Goal: Transaction & Acquisition: Purchase product/service

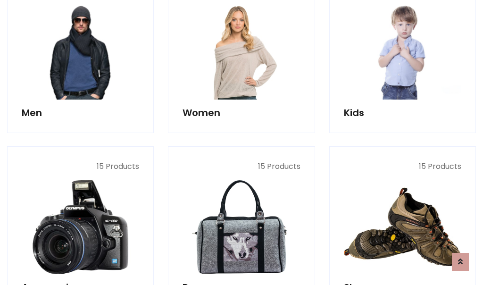
scroll to position [684, 0]
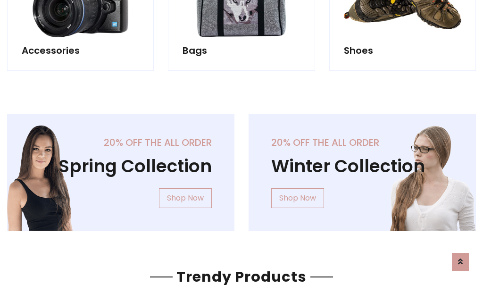
click at [241, 168] on div "20% off the all order Winter Collection Shop Now" at bounding box center [361, 180] width 241 height 132
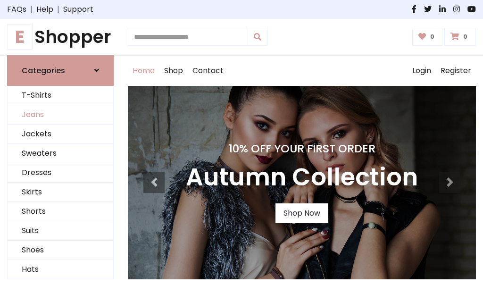
click at [60, 115] on link "Jeans" at bounding box center [61, 114] width 106 height 19
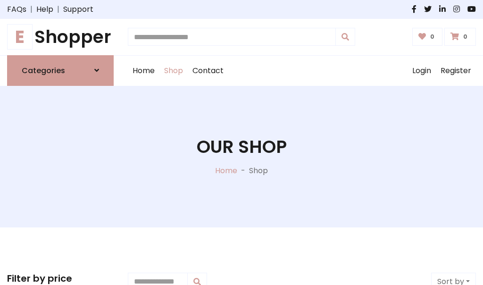
scroll to position [298, 0]
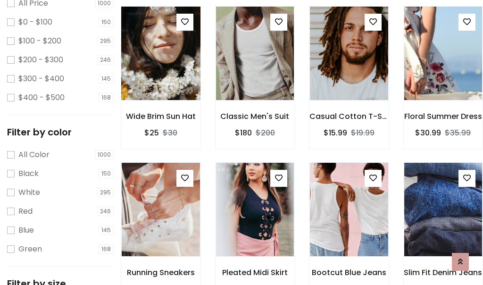
click at [160, 74] on img at bounding box center [161, 53] width 94 height 226
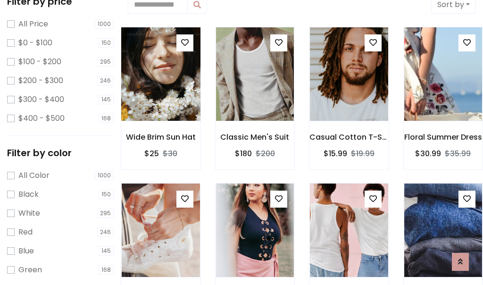
scroll to position [21, 0]
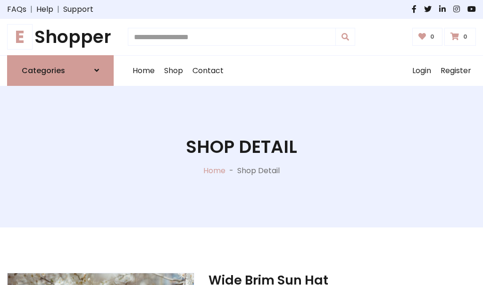
scroll to position [101, 0]
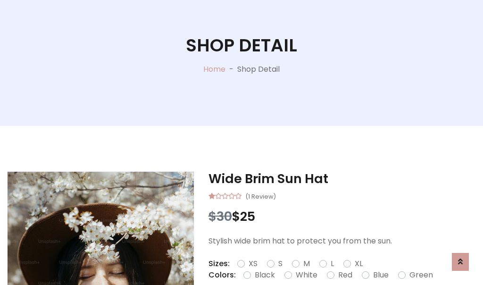
click at [344, 275] on label "Red" at bounding box center [345, 274] width 14 height 11
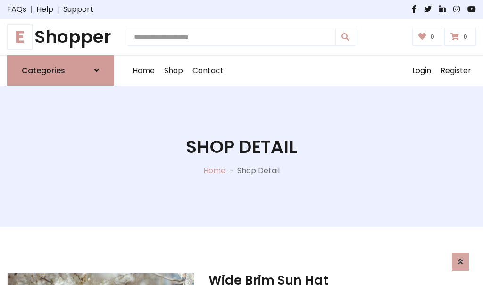
scroll to position [101, 0]
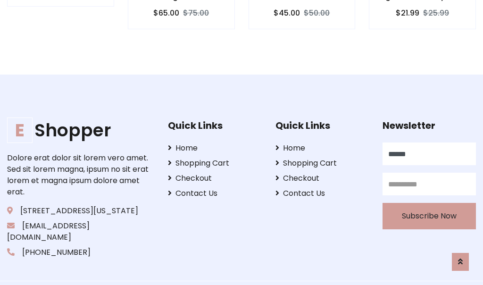
type input "******"
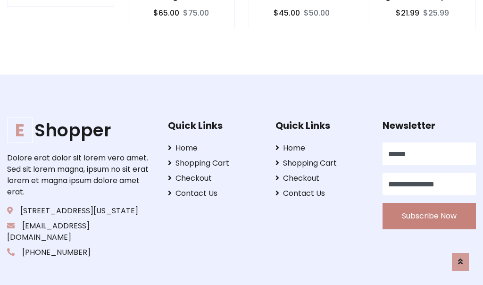
type input "**********"
click at [429, 205] on button "Subscribe Now" at bounding box center [429, 216] width 93 height 26
